Goal: Information Seeking & Learning: Check status

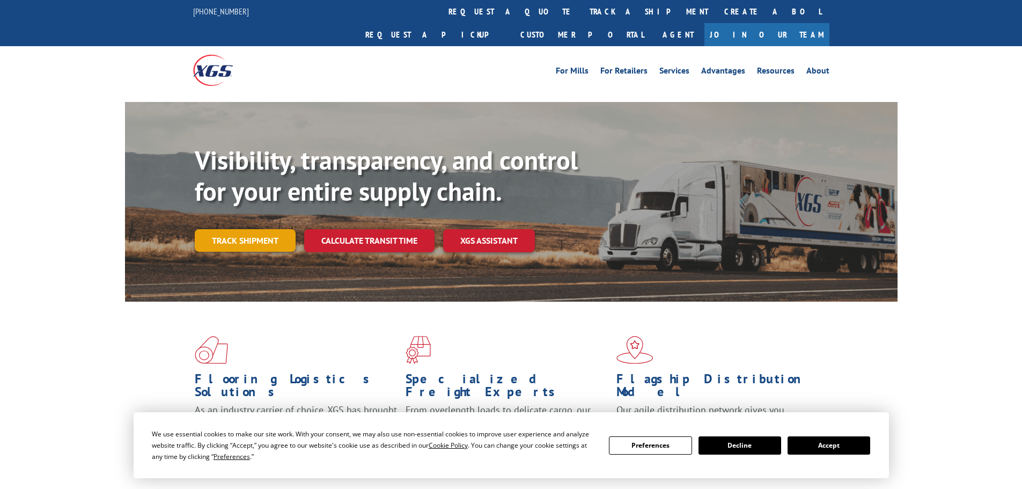
click at [223, 229] on link "Track shipment" at bounding box center [245, 240] width 101 height 23
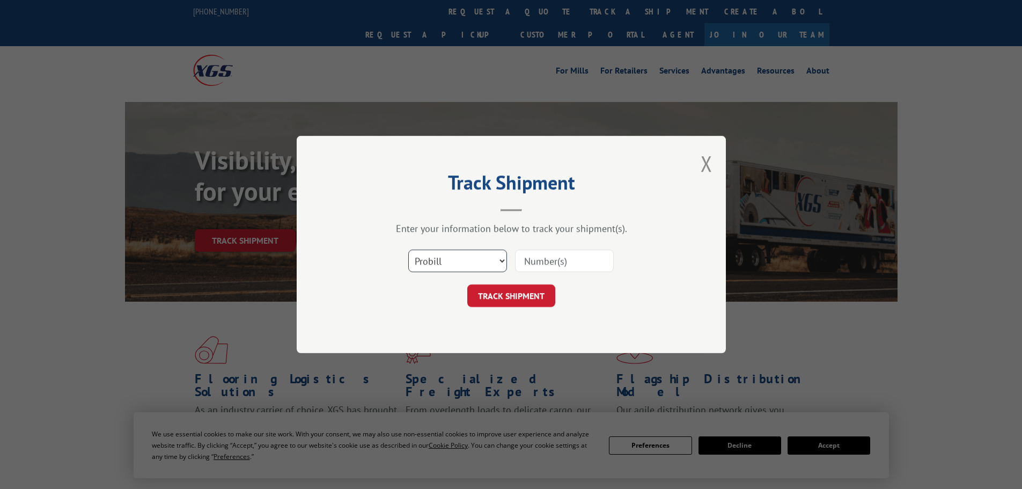
click at [484, 258] on select "Select category... Probill BOL PO" at bounding box center [457, 261] width 99 height 23
select select "po"
click at [408, 250] on select "Select category... Probill BOL PO" at bounding box center [457, 261] width 99 height 23
click at [557, 270] on input at bounding box center [564, 261] width 99 height 23
paste input "02518091"
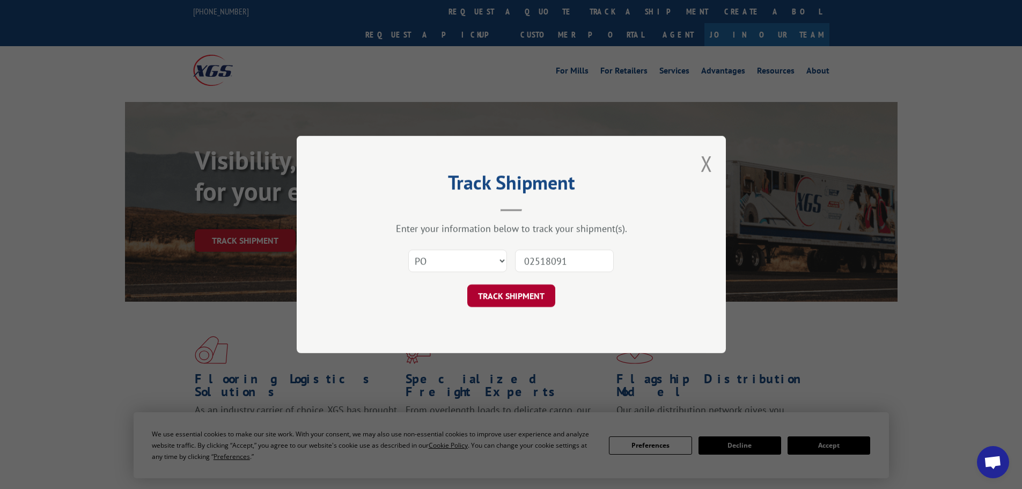
type input "02518091"
click at [536, 290] on button "TRACK SHIPMENT" at bounding box center [511, 295] width 88 height 23
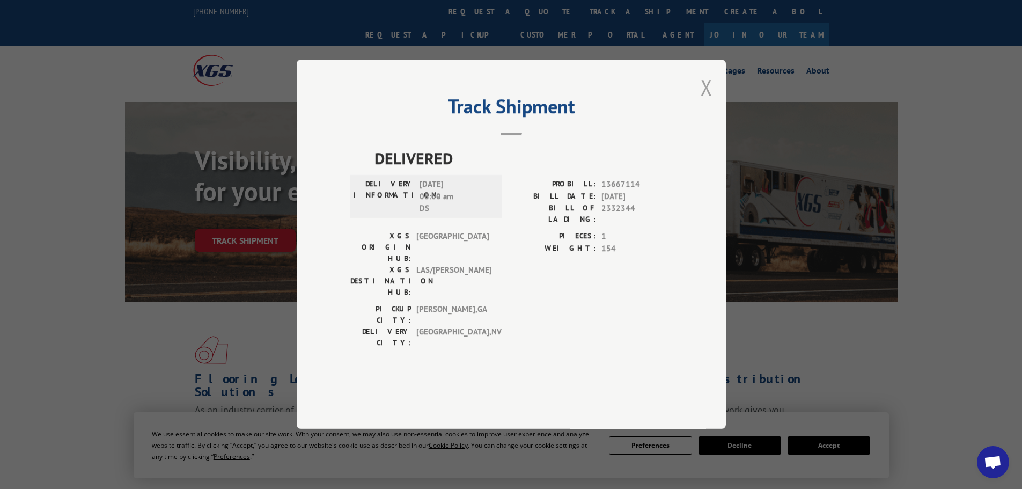
click at [701, 101] on button "Close modal" at bounding box center [707, 87] width 12 height 28
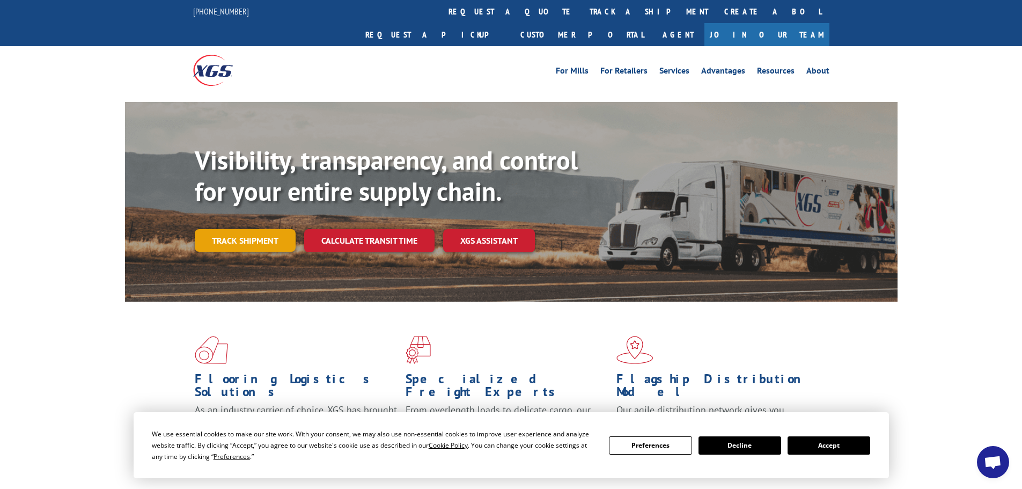
click at [269, 229] on link "Track shipment" at bounding box center [245, 240] width 101 height 23
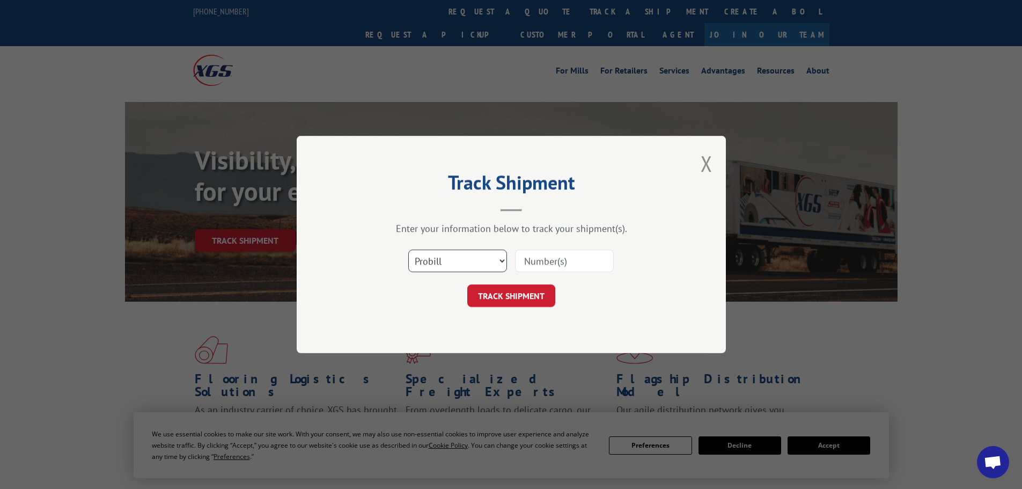
click at [482, 250] on select "Select category... Probill BOL PO" at bounding box center [457, 261] width 99 height 23
